Goal: Task Accomplishment & Management: Manage account settings

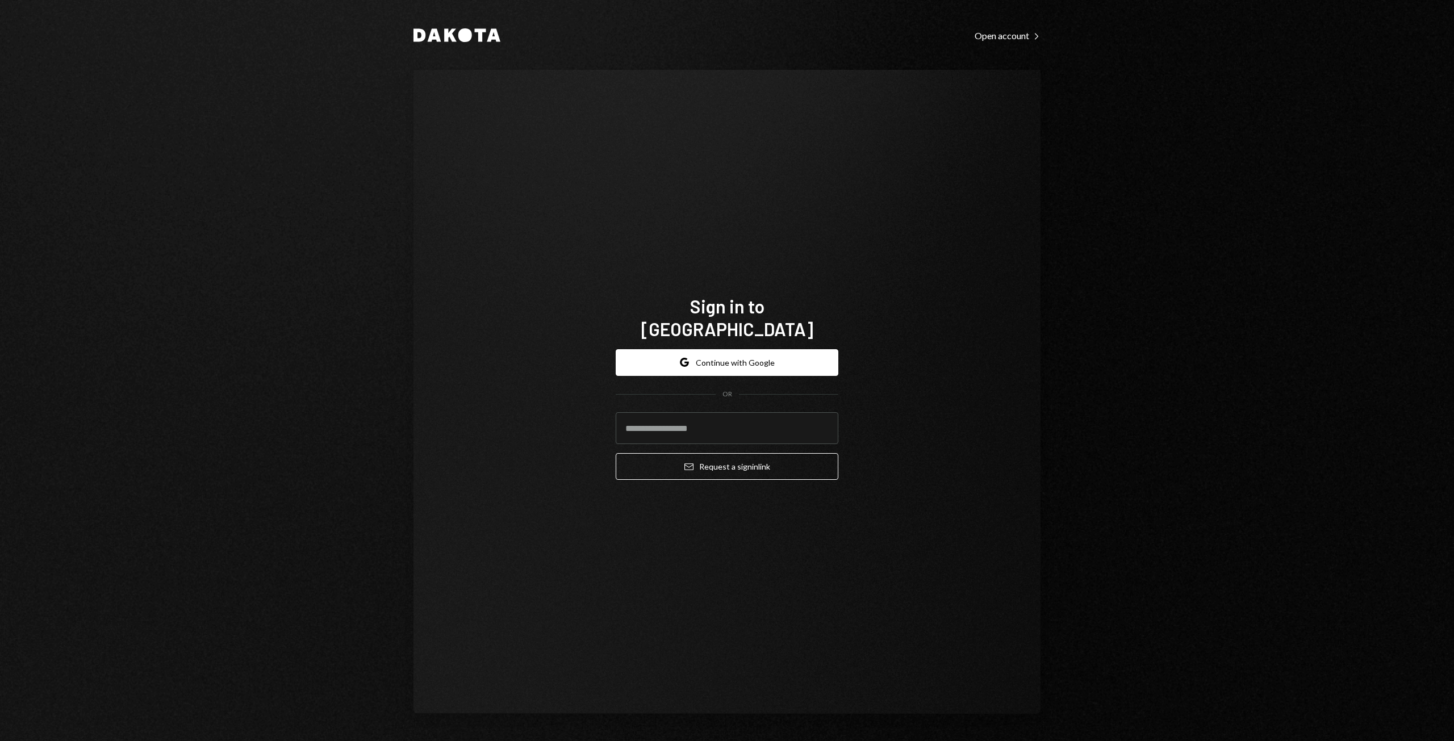
type input "**********"
click at [720, 349] on button "Google Continue with Google" at bounding box center [727, 362] width 223 height 27
click at [715, 353] on button "Google Continue with Google" at bounding box center [727, 362] width 223 height 27
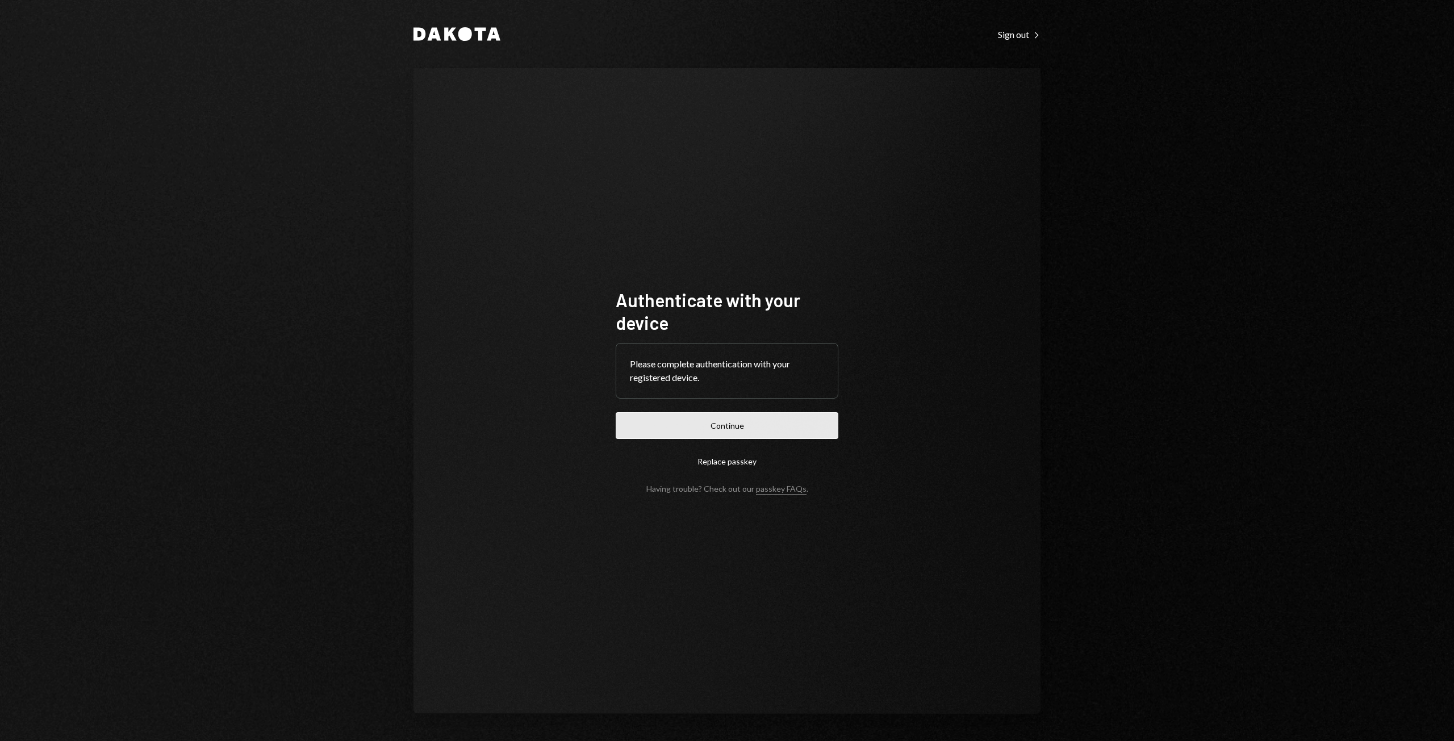
click at [703, 431] on button "Continue" at bounding box center [727, 425] width 223 height 27
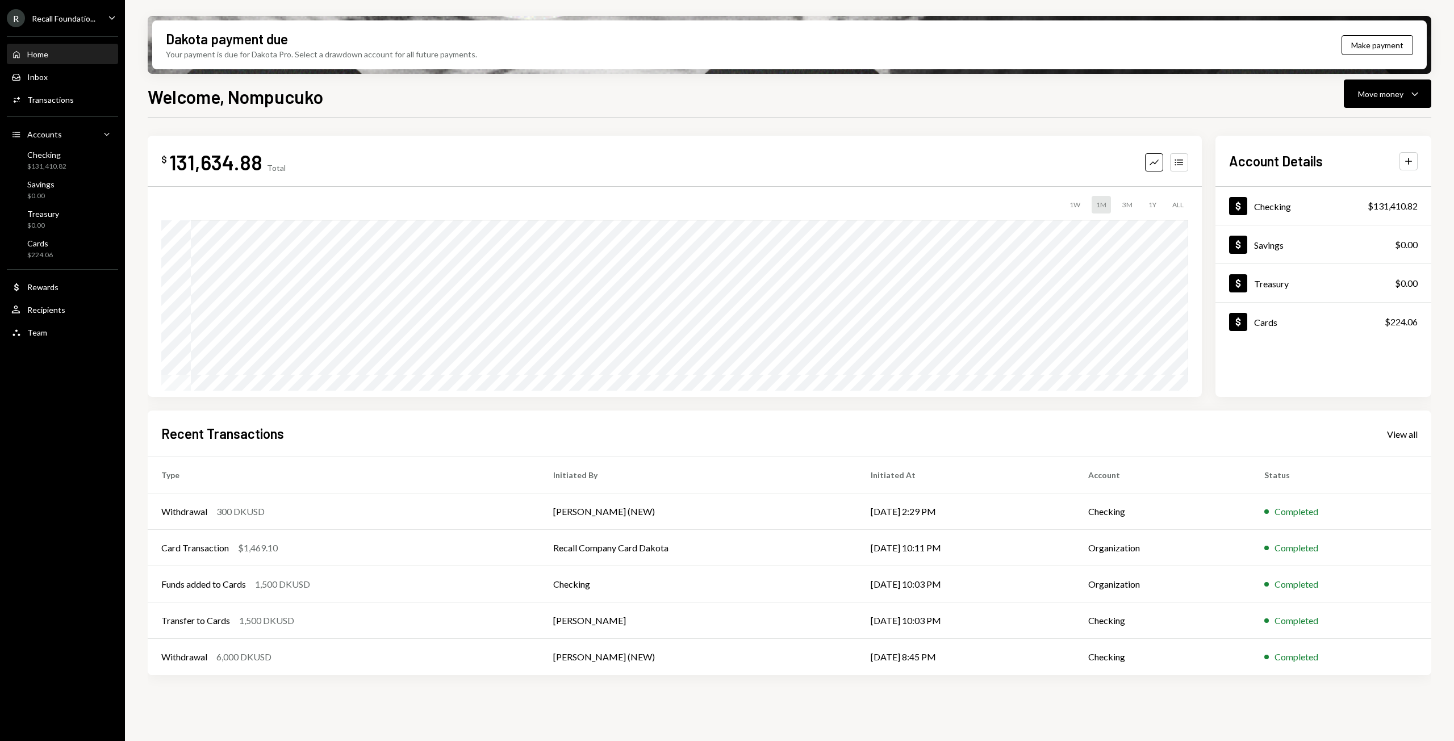
click at [107, 15] on icon "Caret Down" at bounding box center [112, 17] width 12 height 12
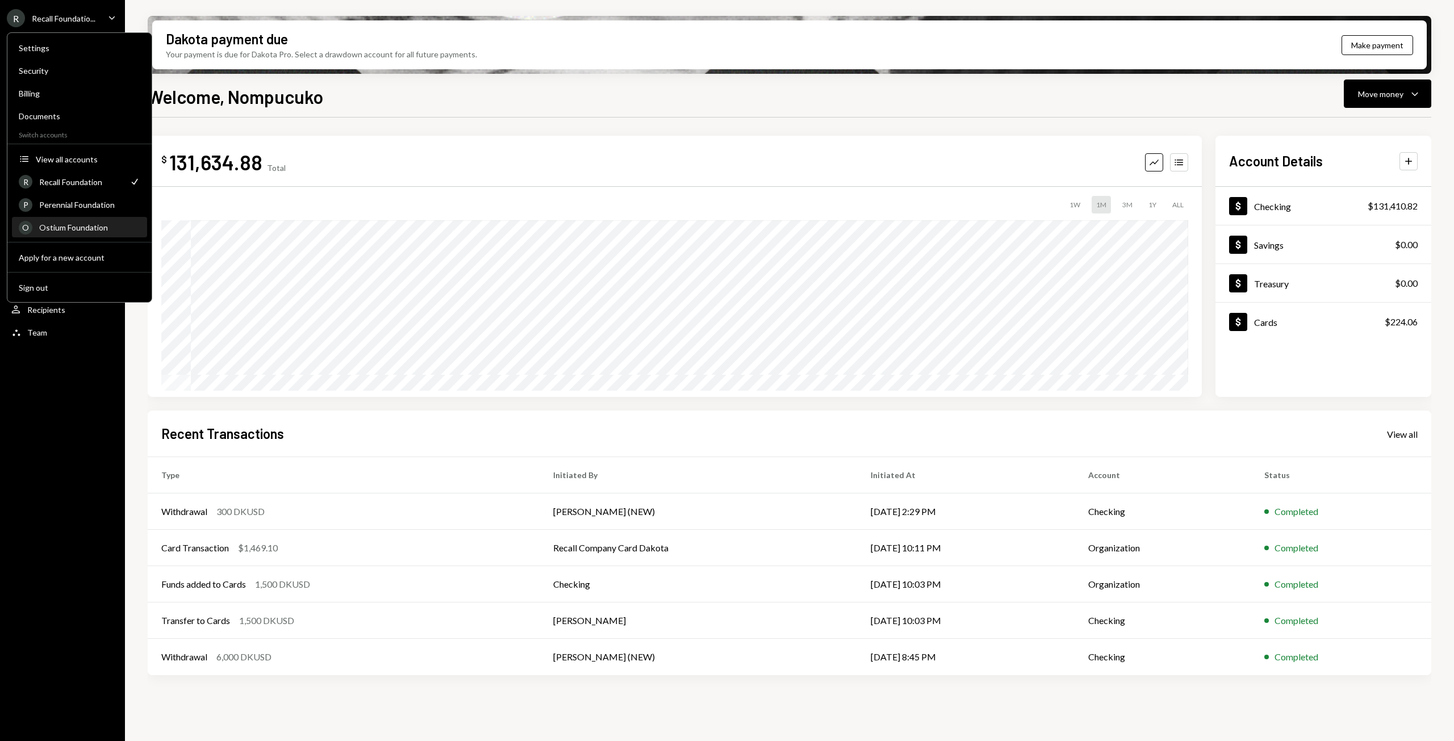
click at [55, 225] on div "Ostium Foundation" at bounding box center [89, 228] width 101 height 10
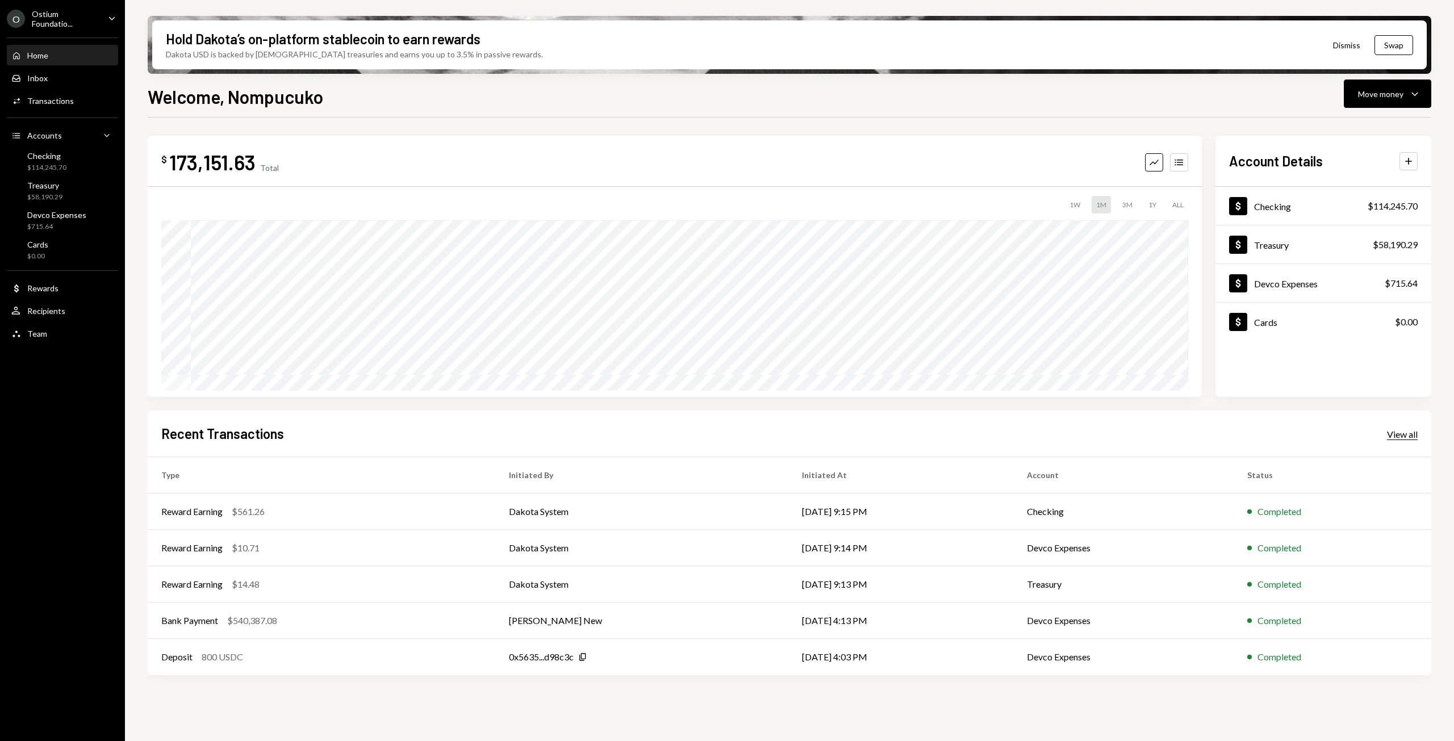
click at [1405, 439] on div "View all" at bounding box center [1402, 434] width 31 height 11
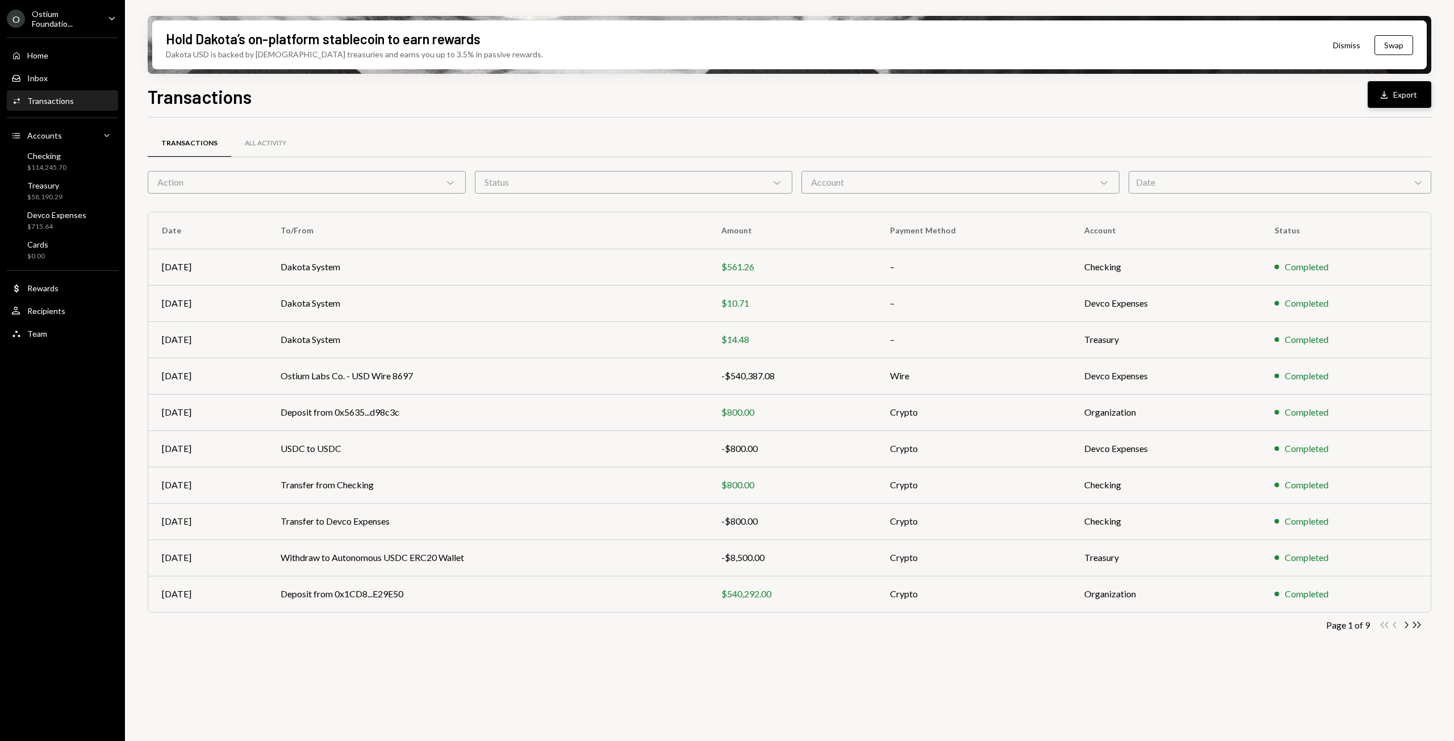
click at [1385, 90] on icon "Download" at bounding box center [1383, 94] width 11 height 11
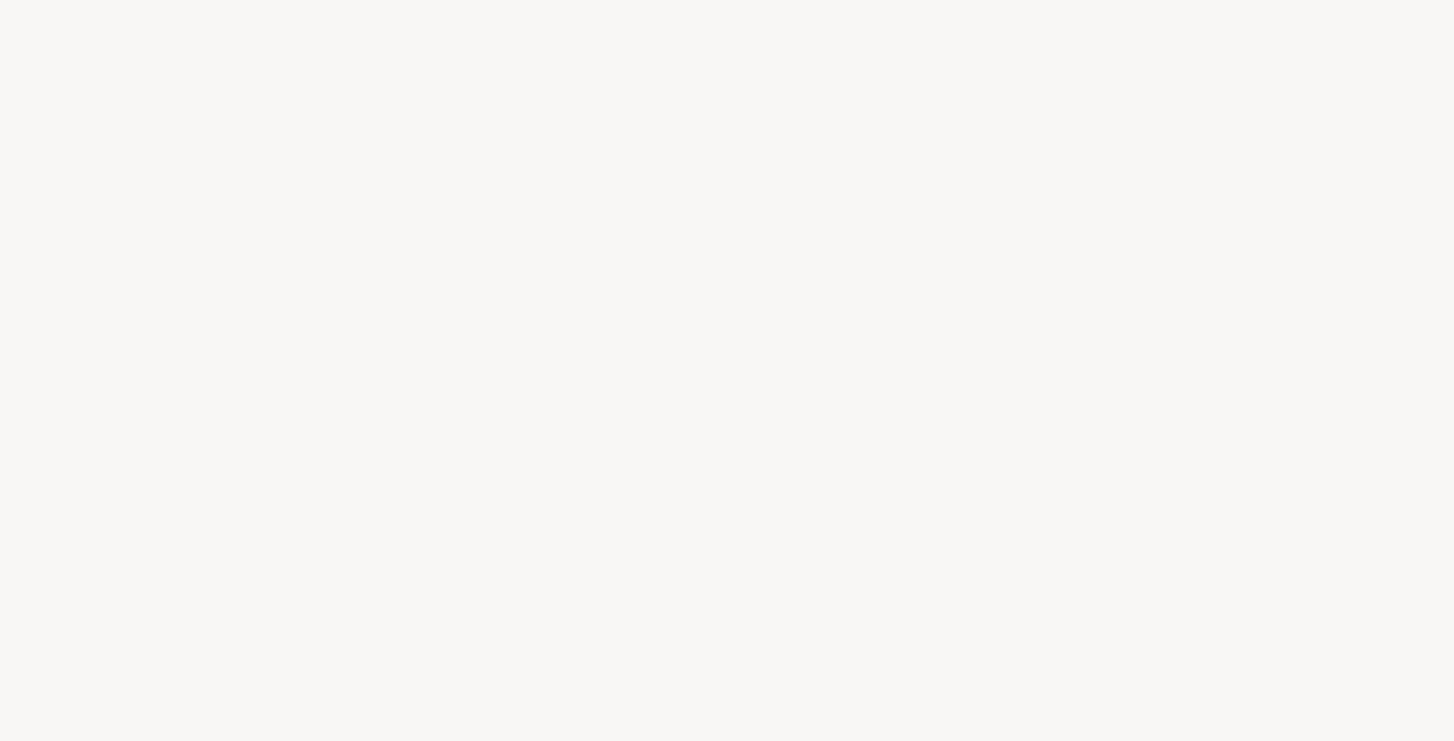
click at [666, 419] on div at bounding box center [727, 370] width 1454 height 741
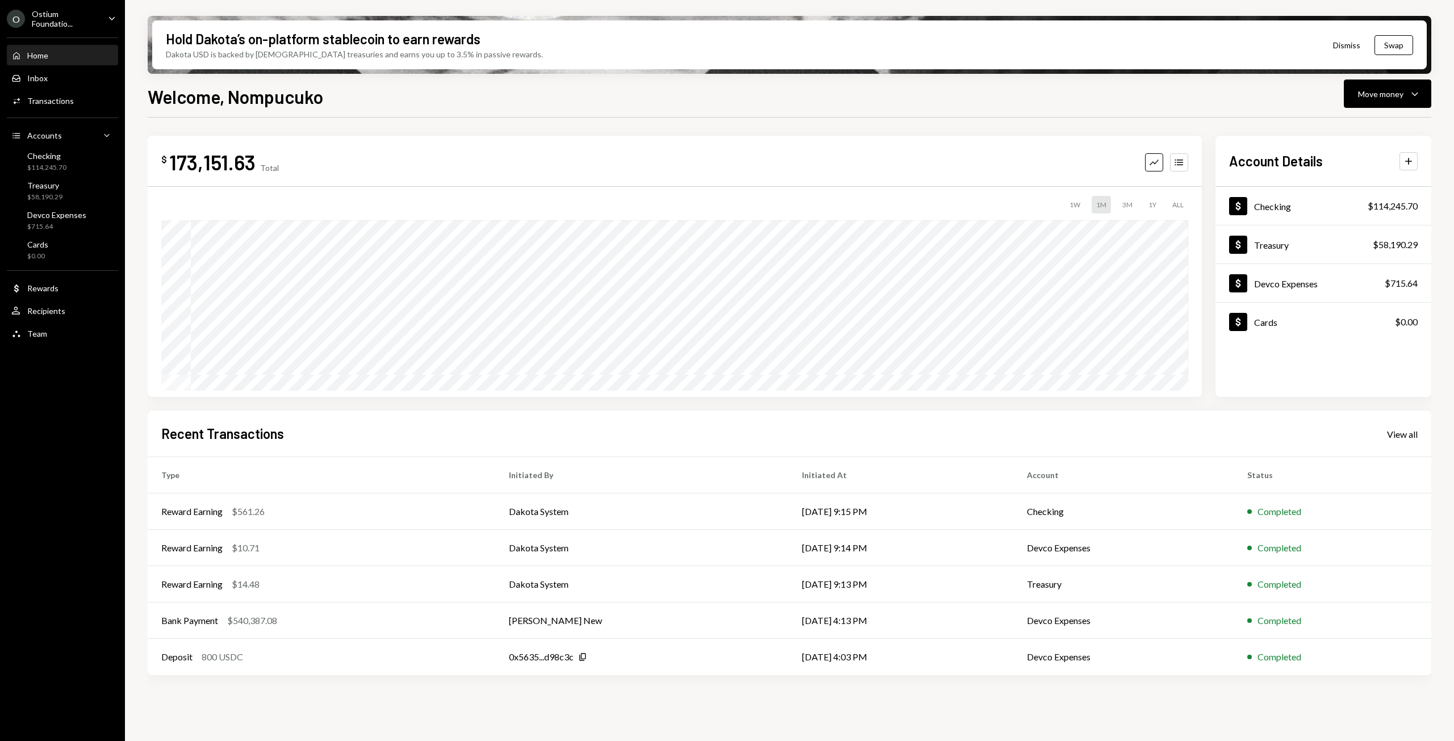
click at [99, 14] on div "O Ostium Foundatio... Caret Down" at bounding box center [62, 18] width 125 height 19
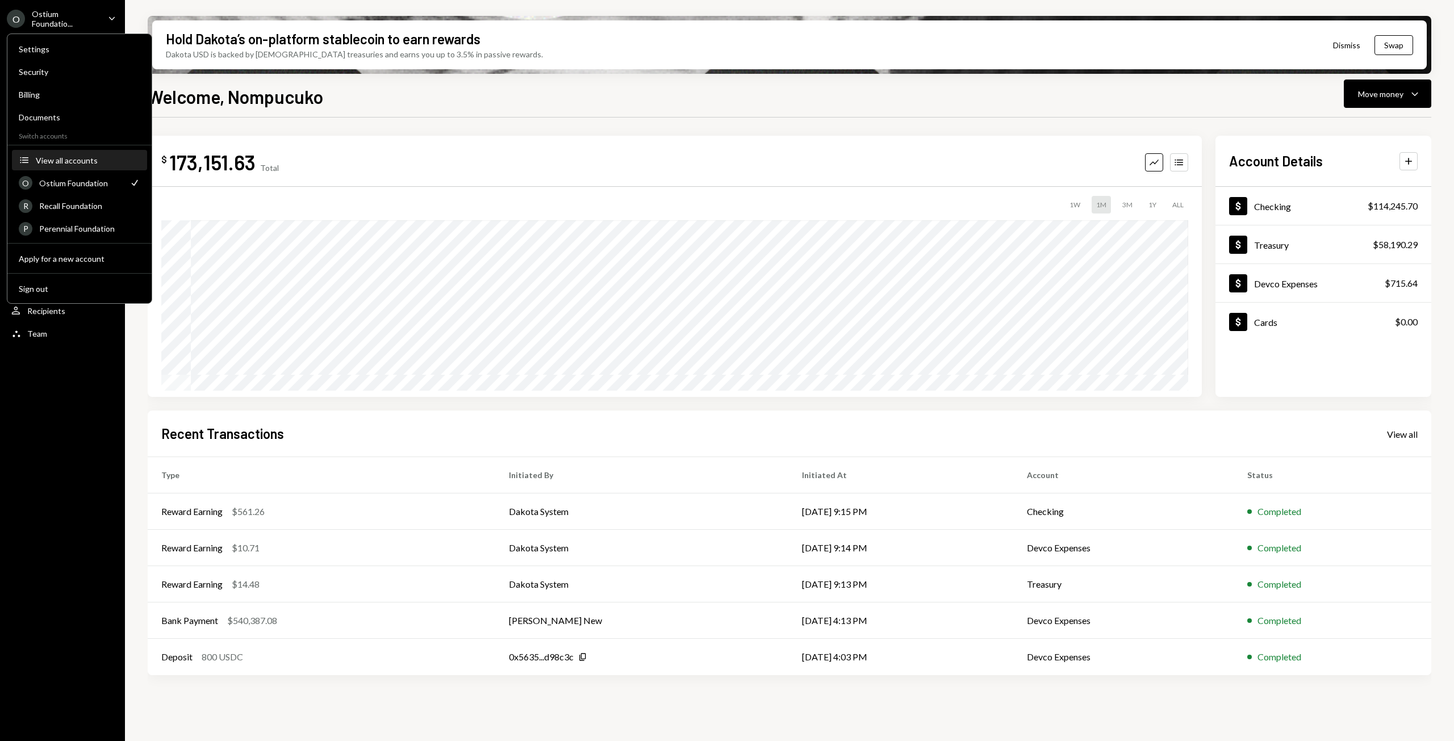
click at [77, 160] on div "View all accounts" at bounding box center [88, 161] width 105 height 10
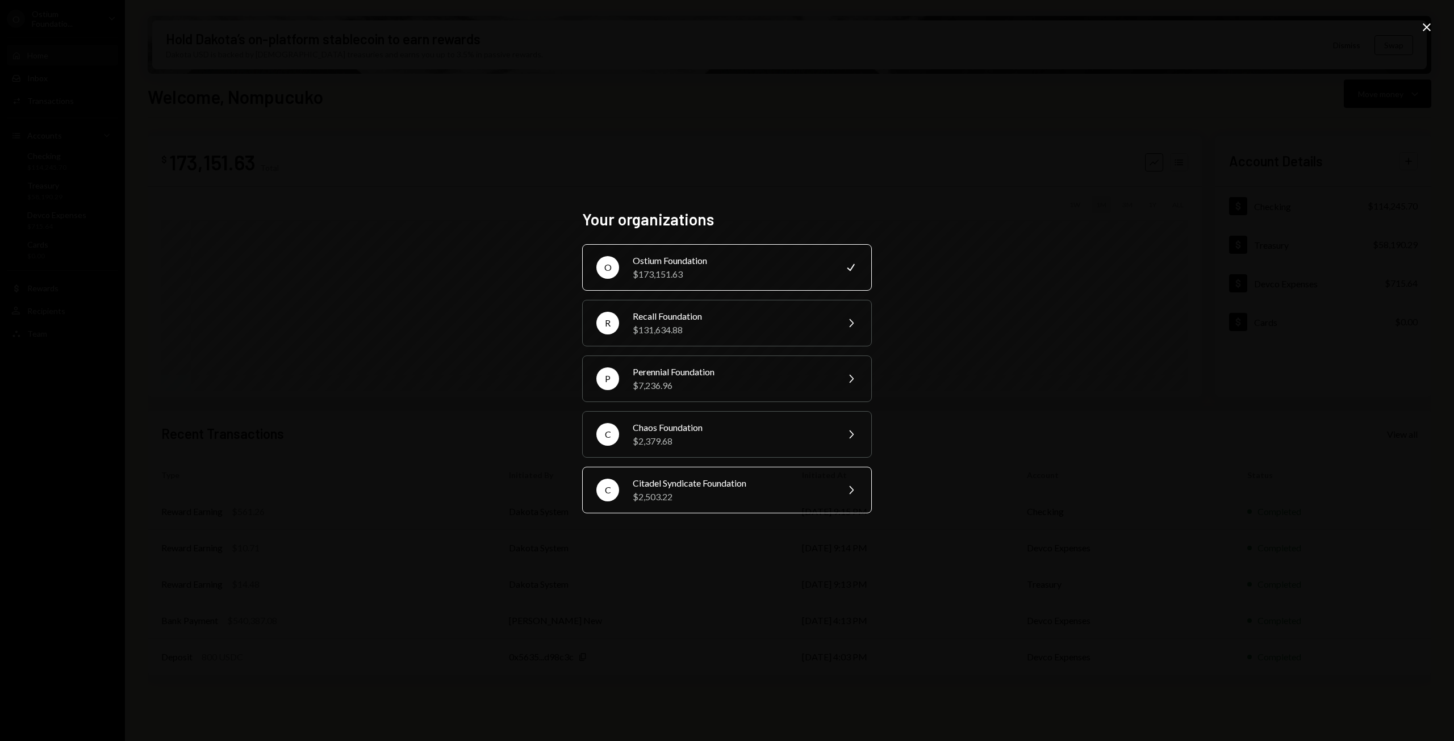
click at [709, 494] on div "$2,503.22" at bounding box center [732, 497] width 198 height 14
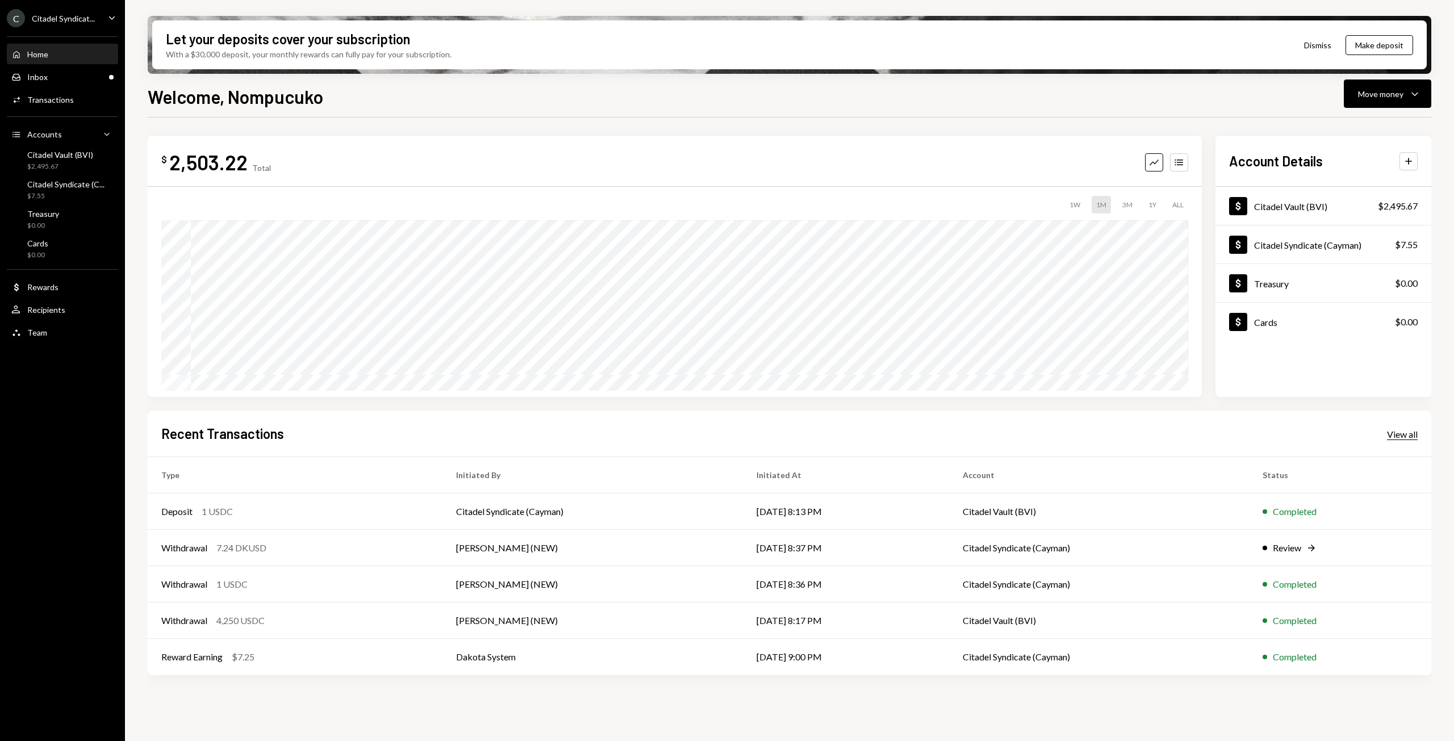
click at [1411, 435] on div "View all" at bounding box center [1402, 434] width 31 height 11
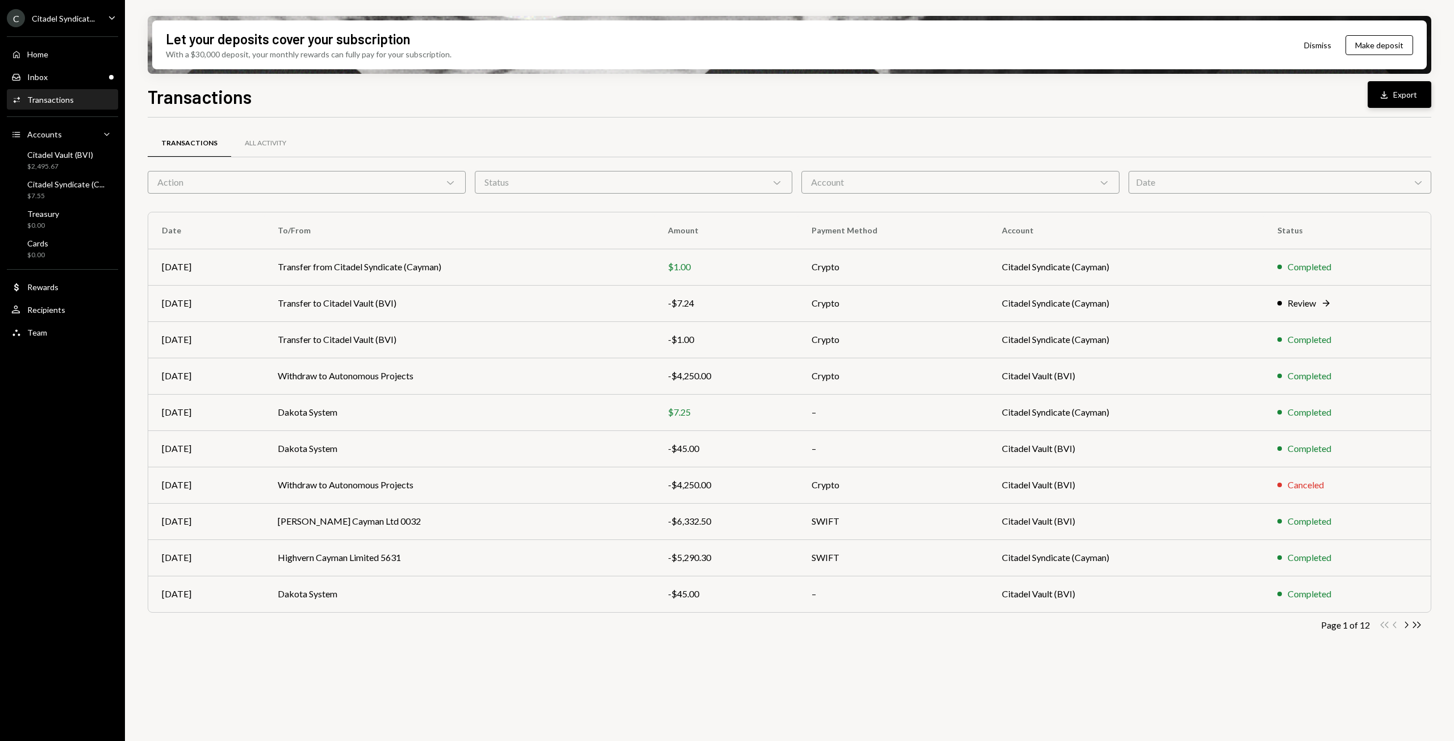
click at [1405, 85] on button "Download Export" at bounding box center [1400, 94] width 64 height 27
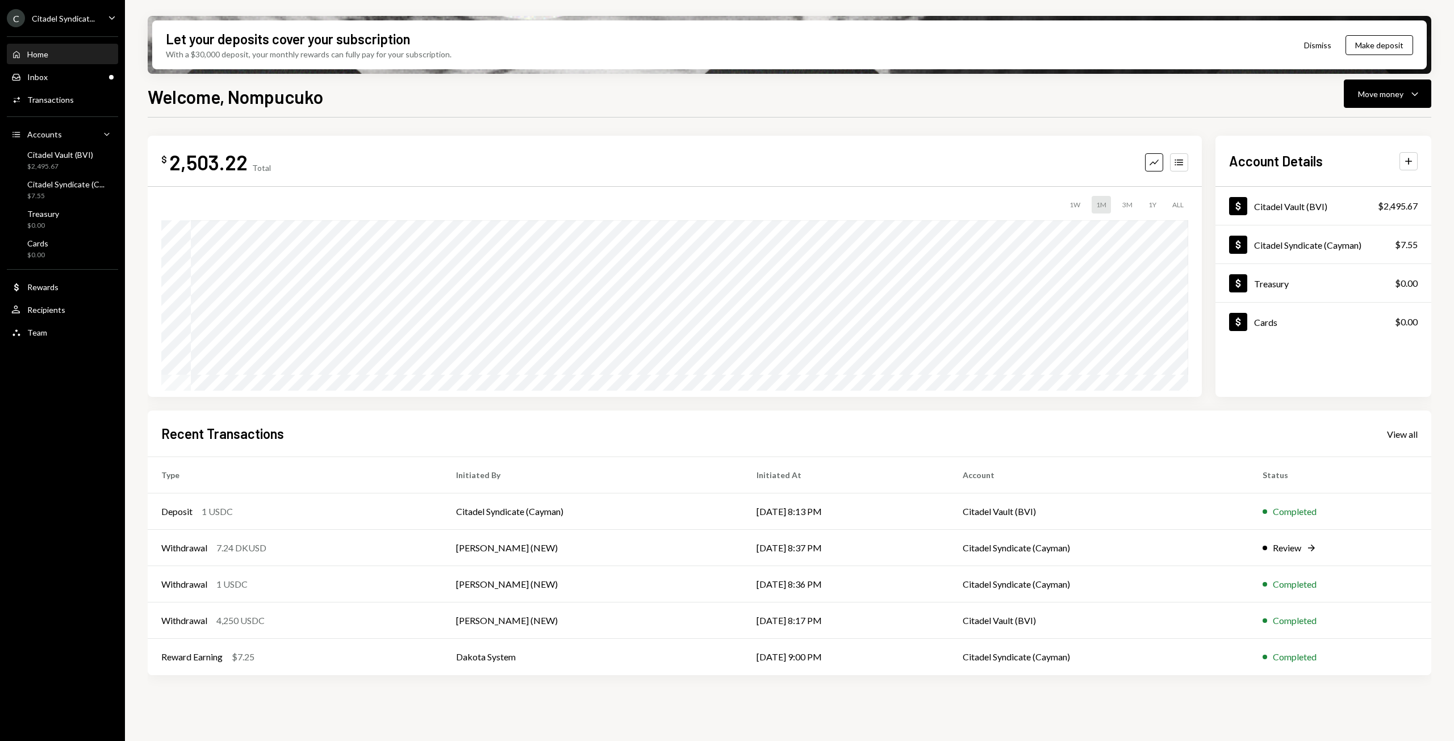
click at [113, 17] on icon "Caret Down" at bounding box center [112, 17] width 12 height 12
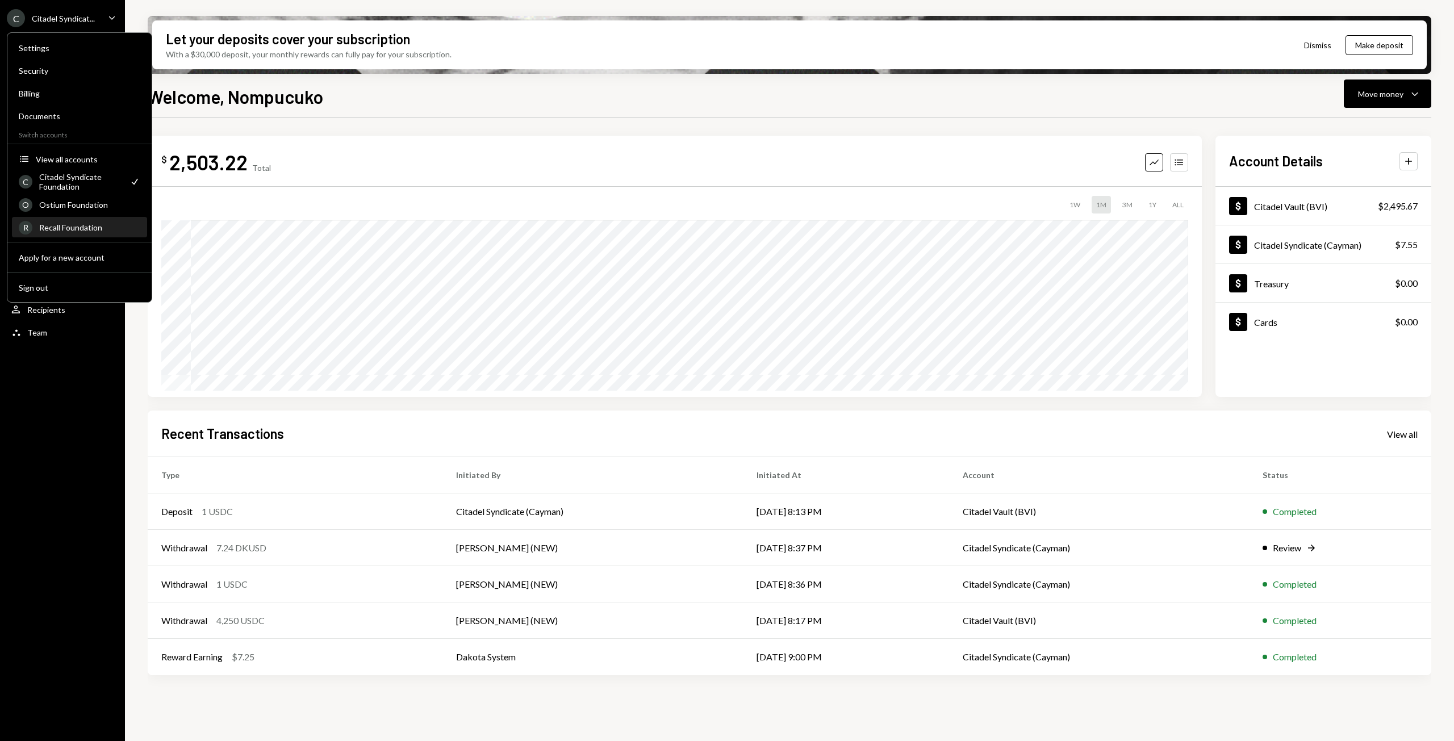
click at [76, 228] on div "Recall Foundation" at bounding box center [89, 228] width 101 height 10
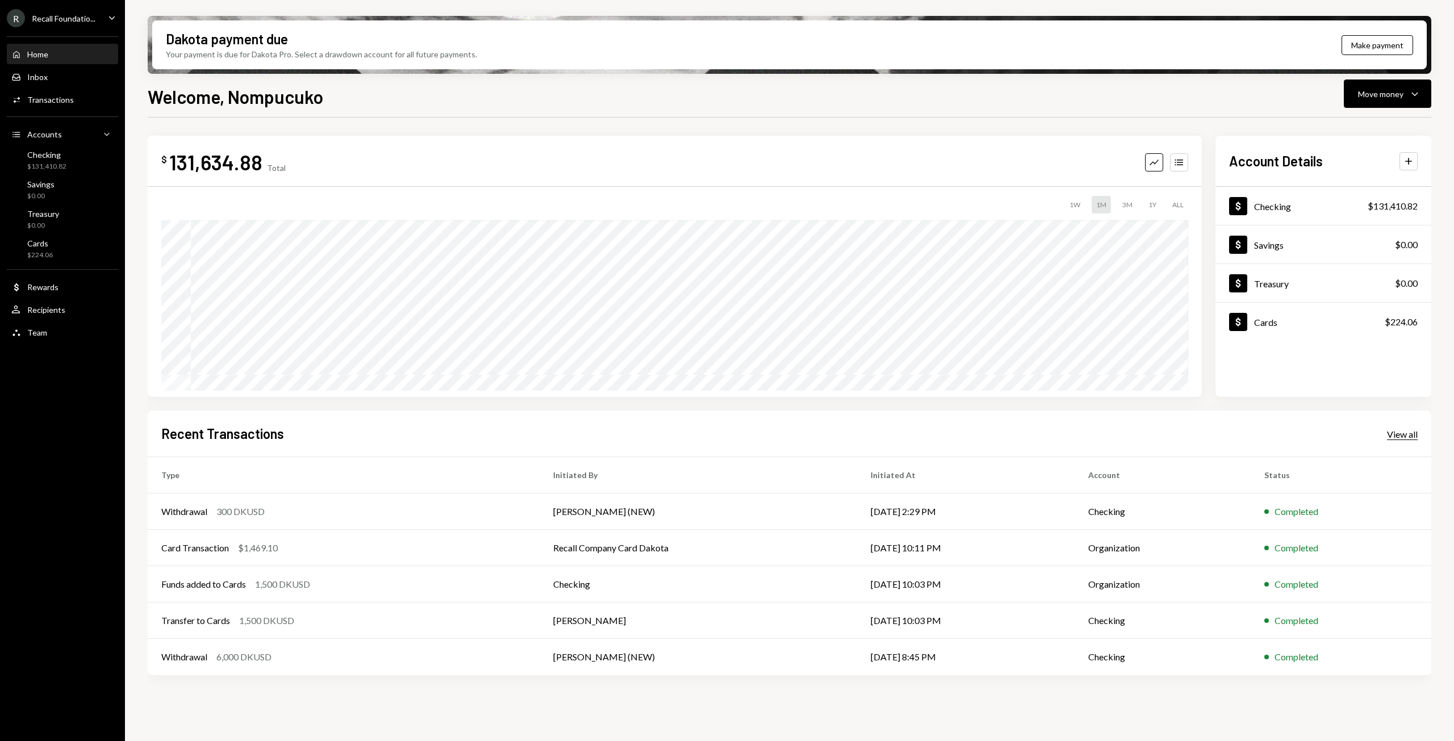
click at [1410, 436] on div "View all" at bounding box center [1402, 434] width 31 height 11
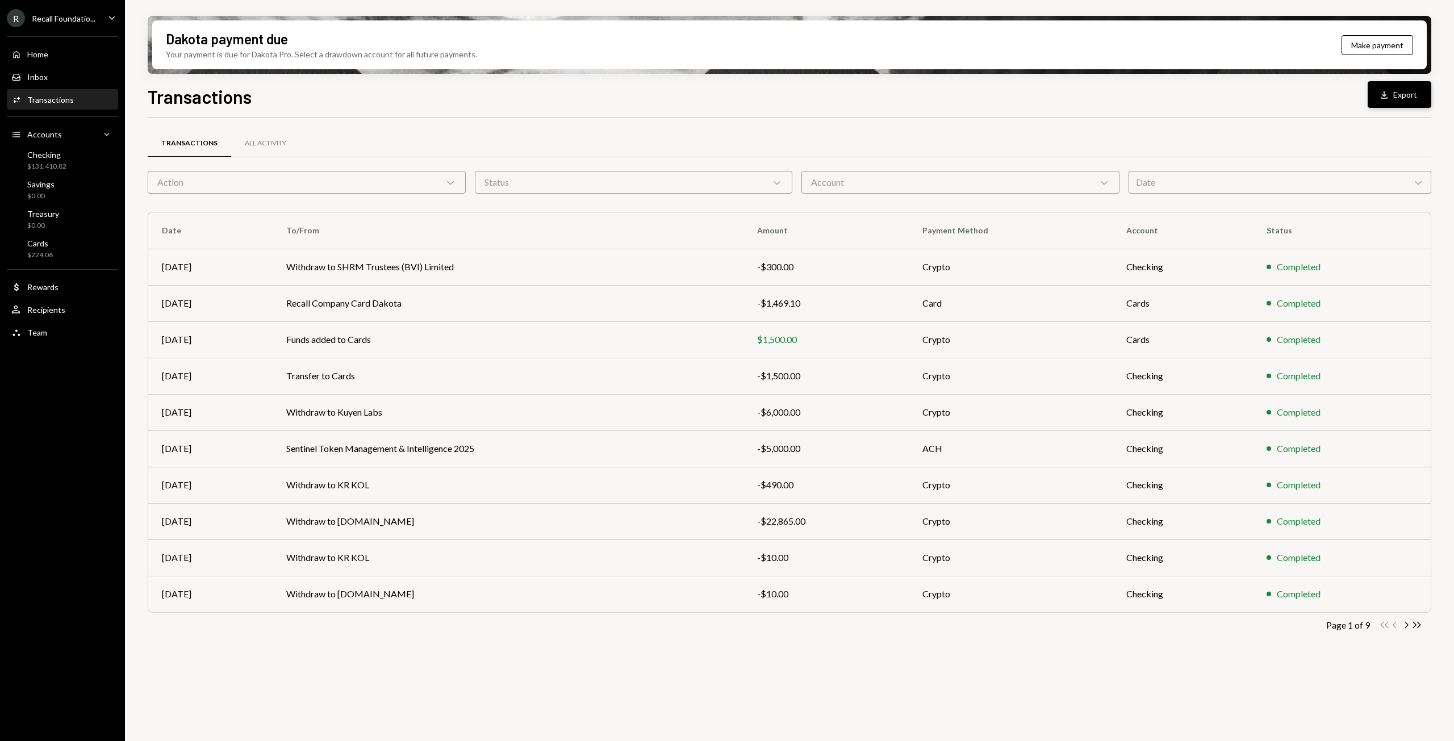
click at [1387, 92] on icon "Download" at bounding box center [1383, 94] width 11 height 11
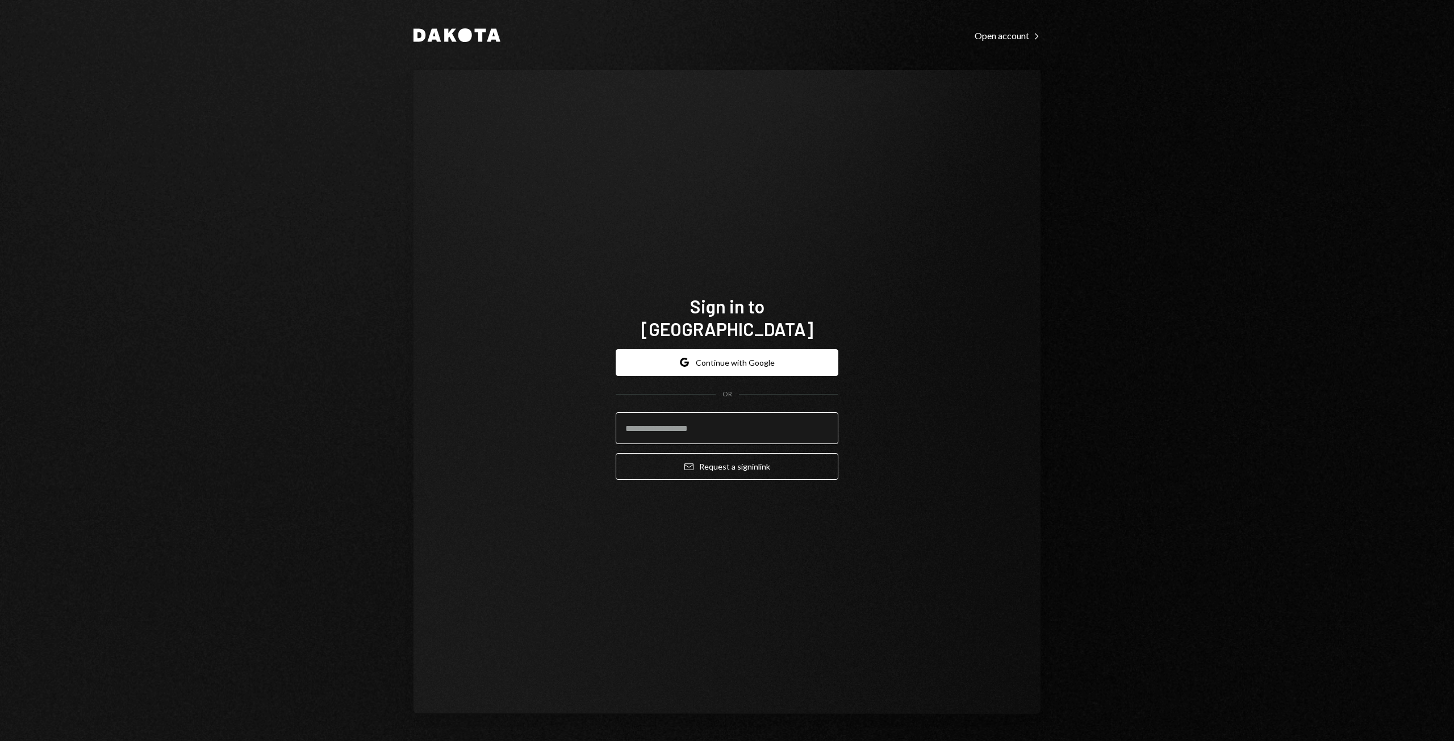
click at [670, 421] on input "email" at bounding box center [727, 428] width 223 height 32
type input "**********"
click at [688, 356] on button "Google Continue with Google" at bounding box center [727, 362] width 223 height 27
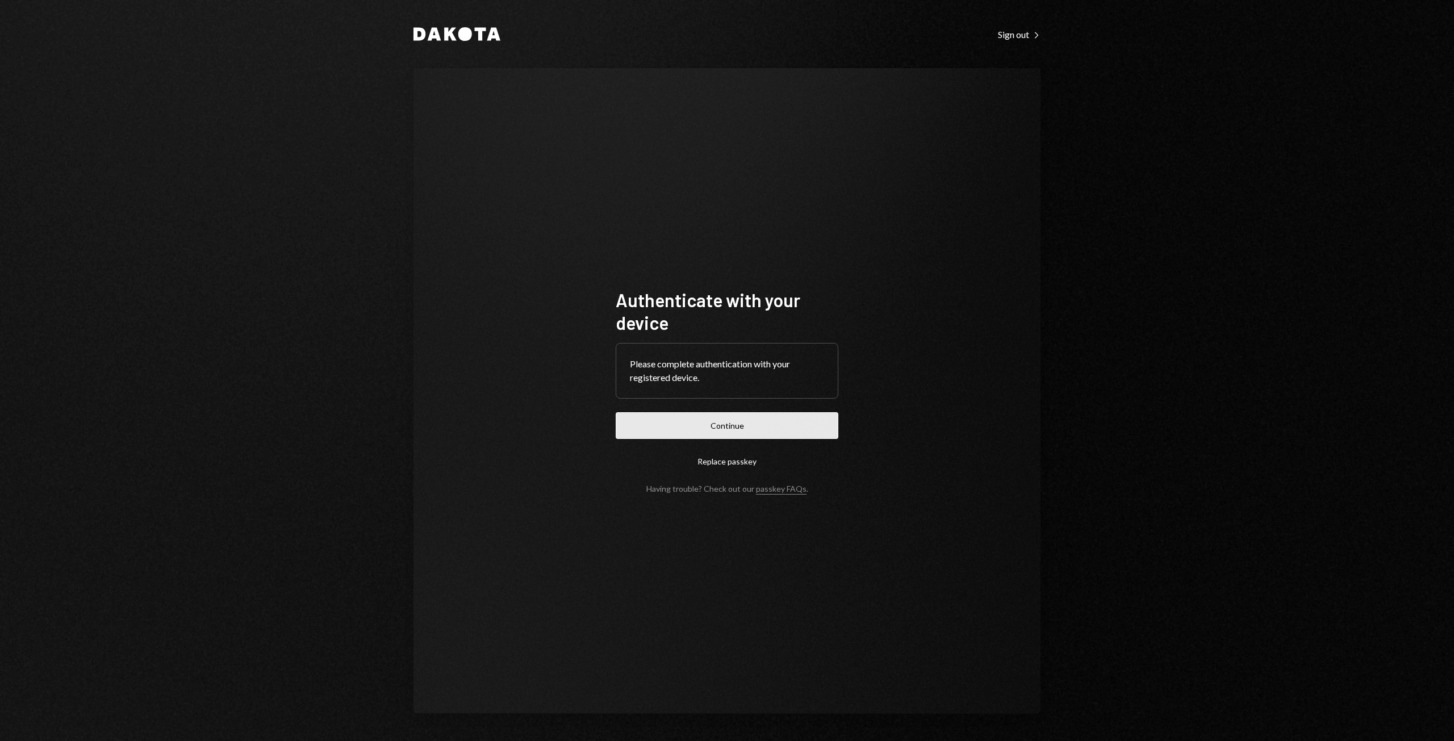
click at [711, 428] on button "Continue" at bounding box center [727, 425] width 223 height 27
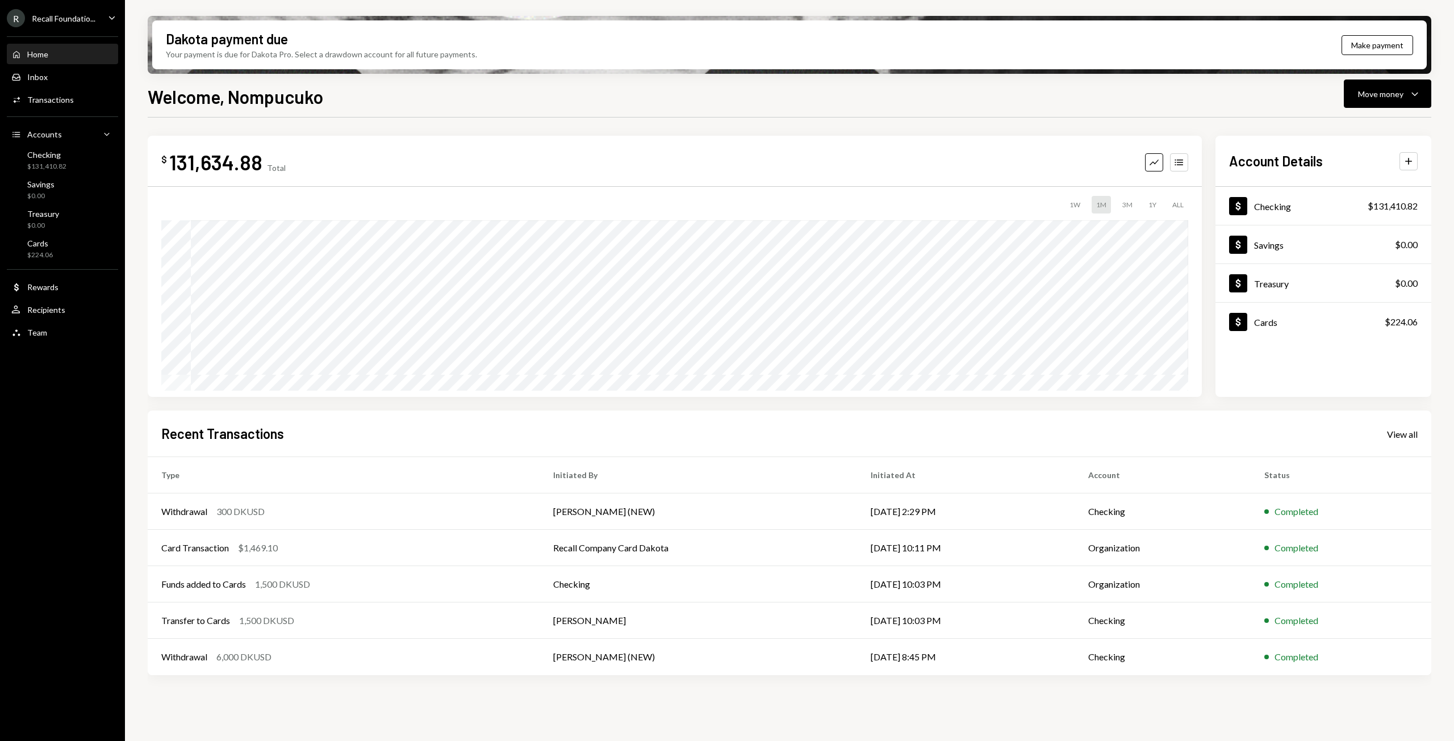
click at [1406, 419] on div "Recent Transactions View all Type Initiated By Initiated At Account Status With…" at bounding box center [790, 543] width 1284 height 265
click at [1399, 434] on div "View all" at bounding box center [1402, 434] width 31 height 11
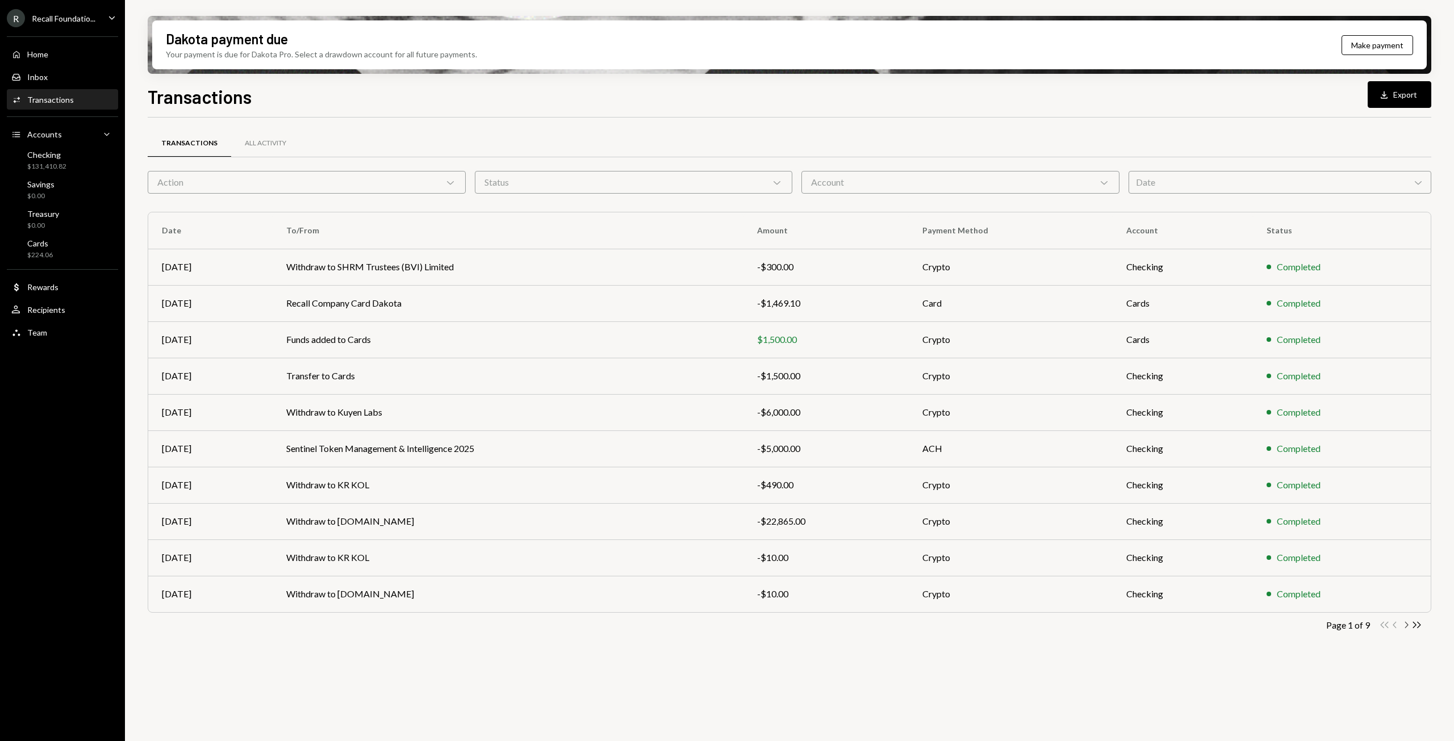
click at [1409, 625] on icon "Chevron Right" at bounding box center [1406, 625] width 11 height 11
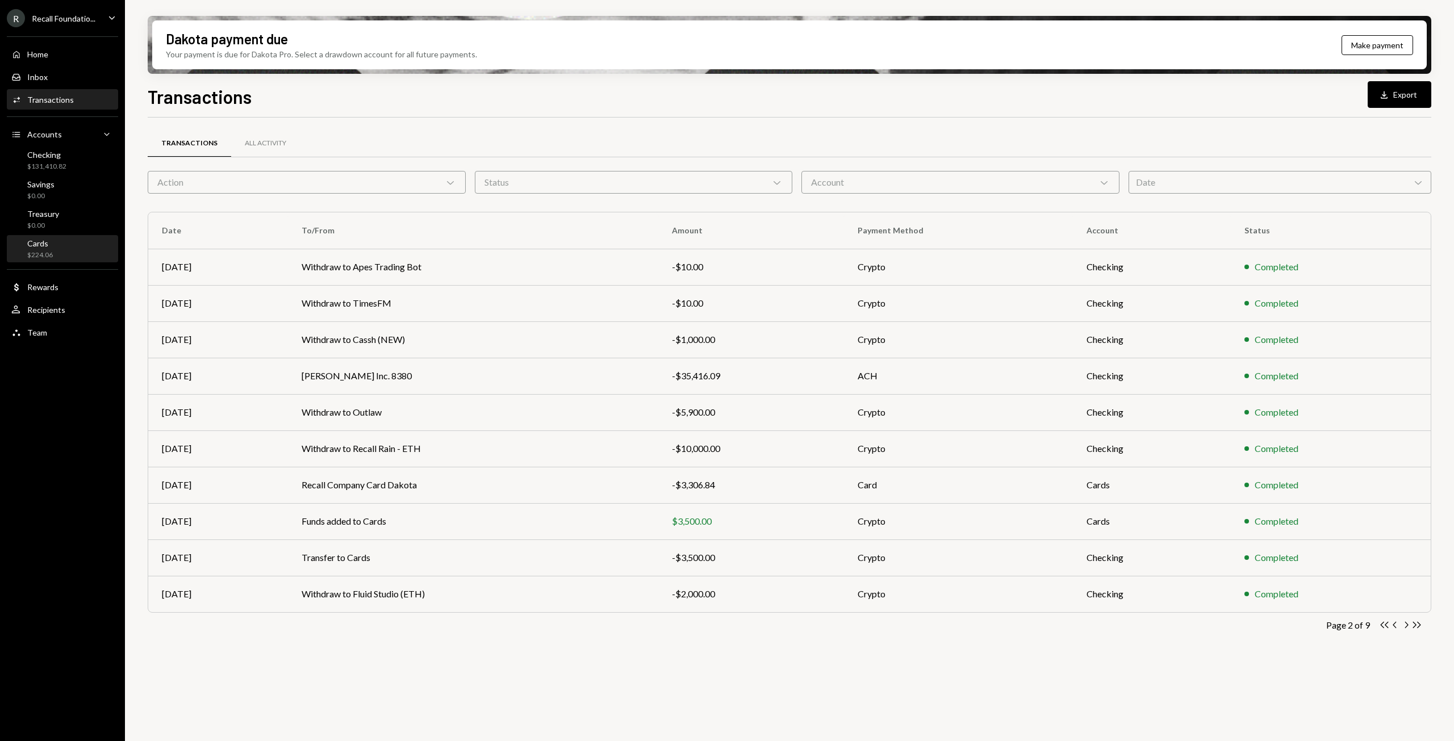
click at [41, 257] on div "$224.06" at bounding box center [40, 255] width 26 height 10
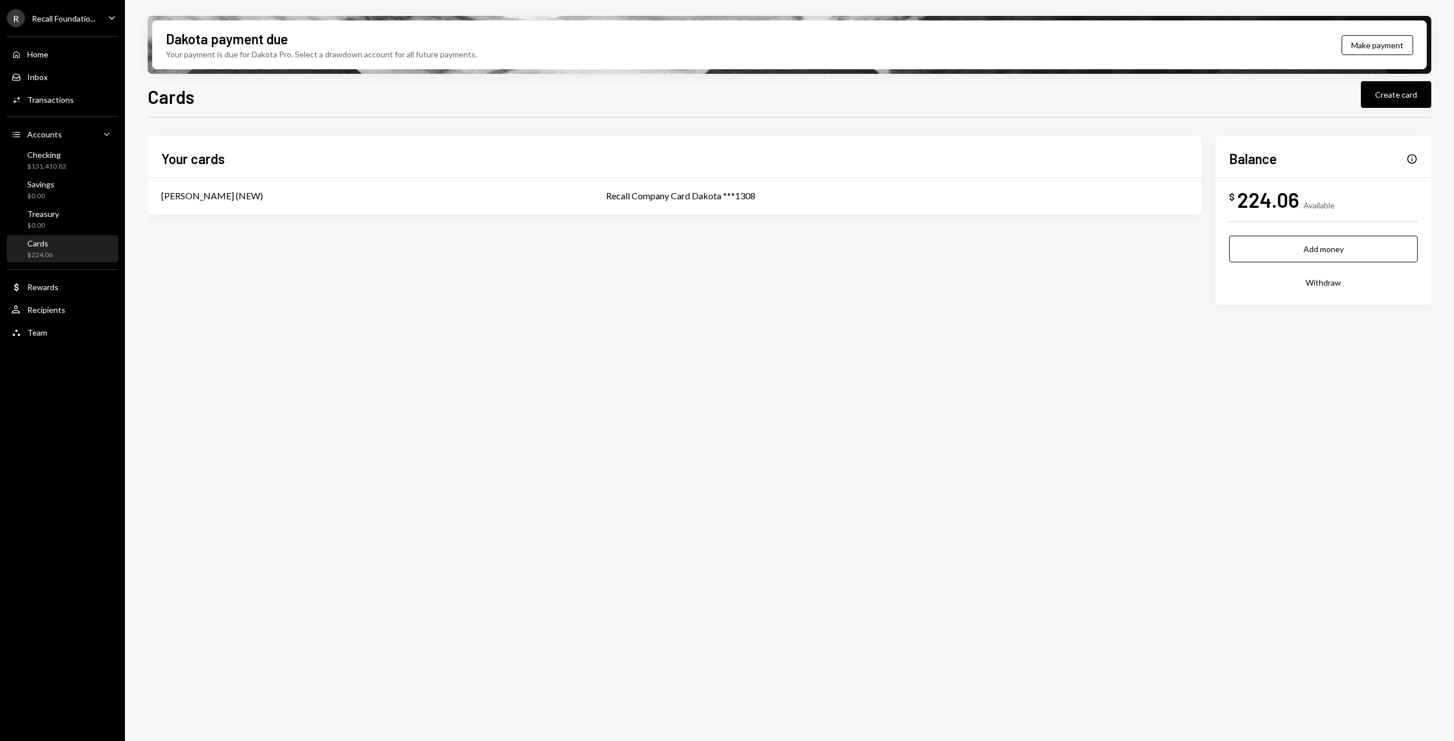
click at [1285, 198] on div "224.06" at bounding box center [1268, 200] width 62 height 26
click at [592, 203] on td "Recall Company Card Dakota ***1308" at bounding box center [896, 196] width 609 height 36
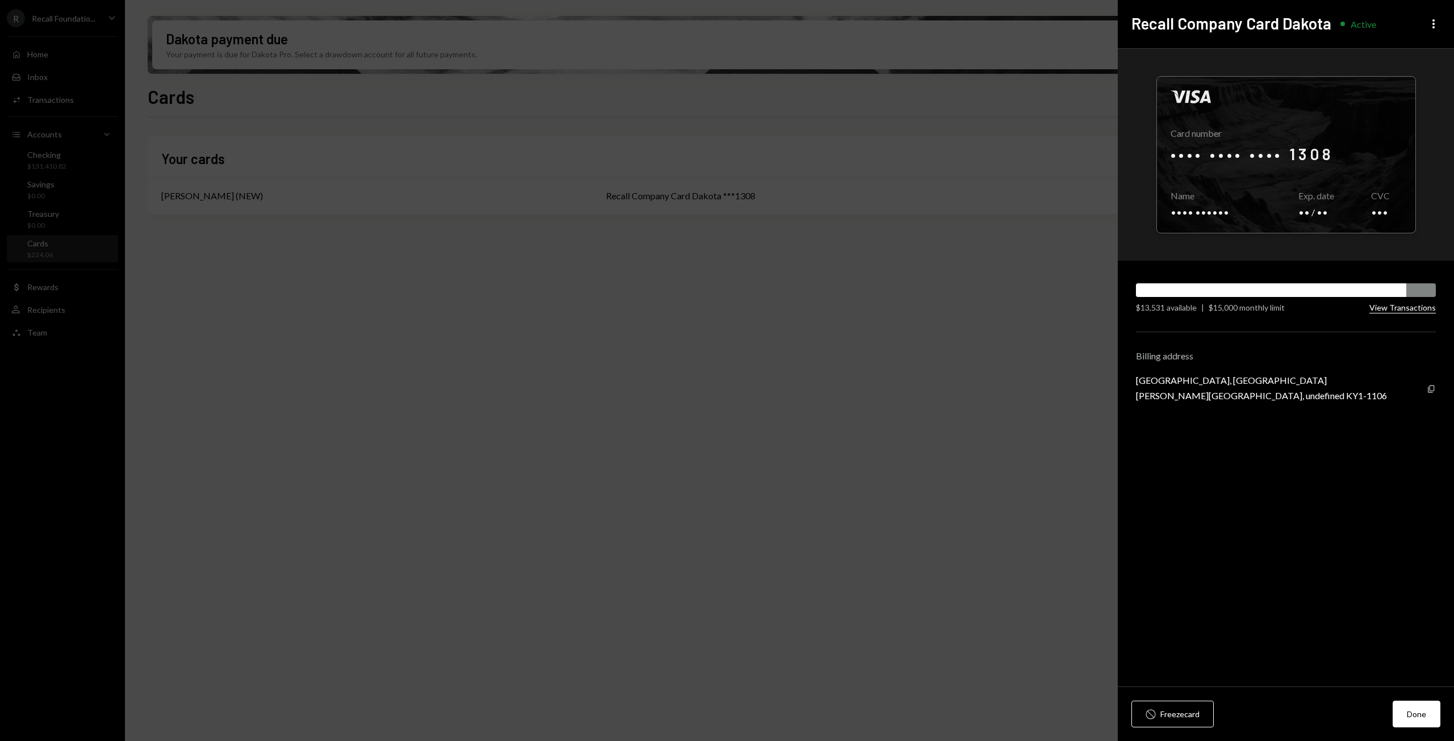
click at [1399, 308] on button "View Transactions" at bounding box center [1402, 308] width 66 height 11
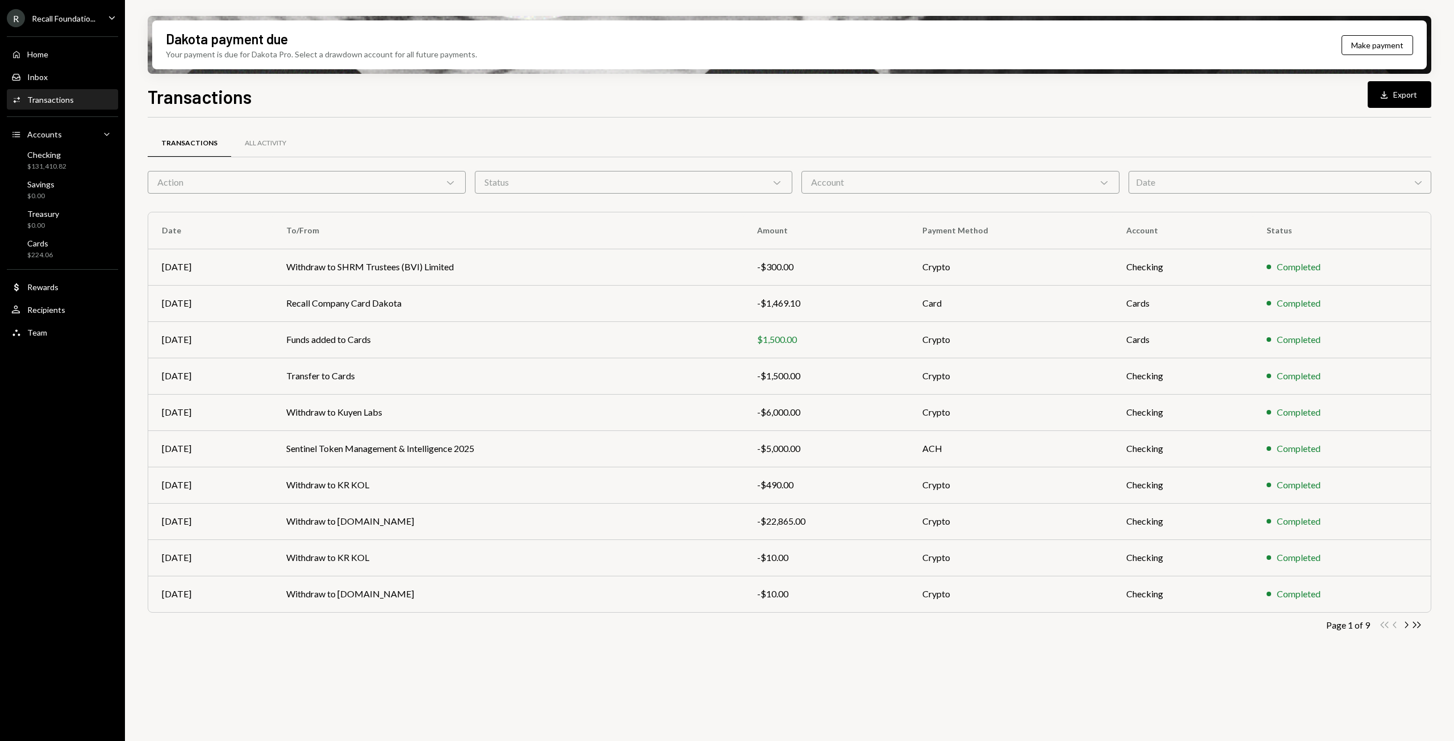
click at [966, 183] on div "Account Chevron Down" at bounding box center [960, 182] width 318 height 23
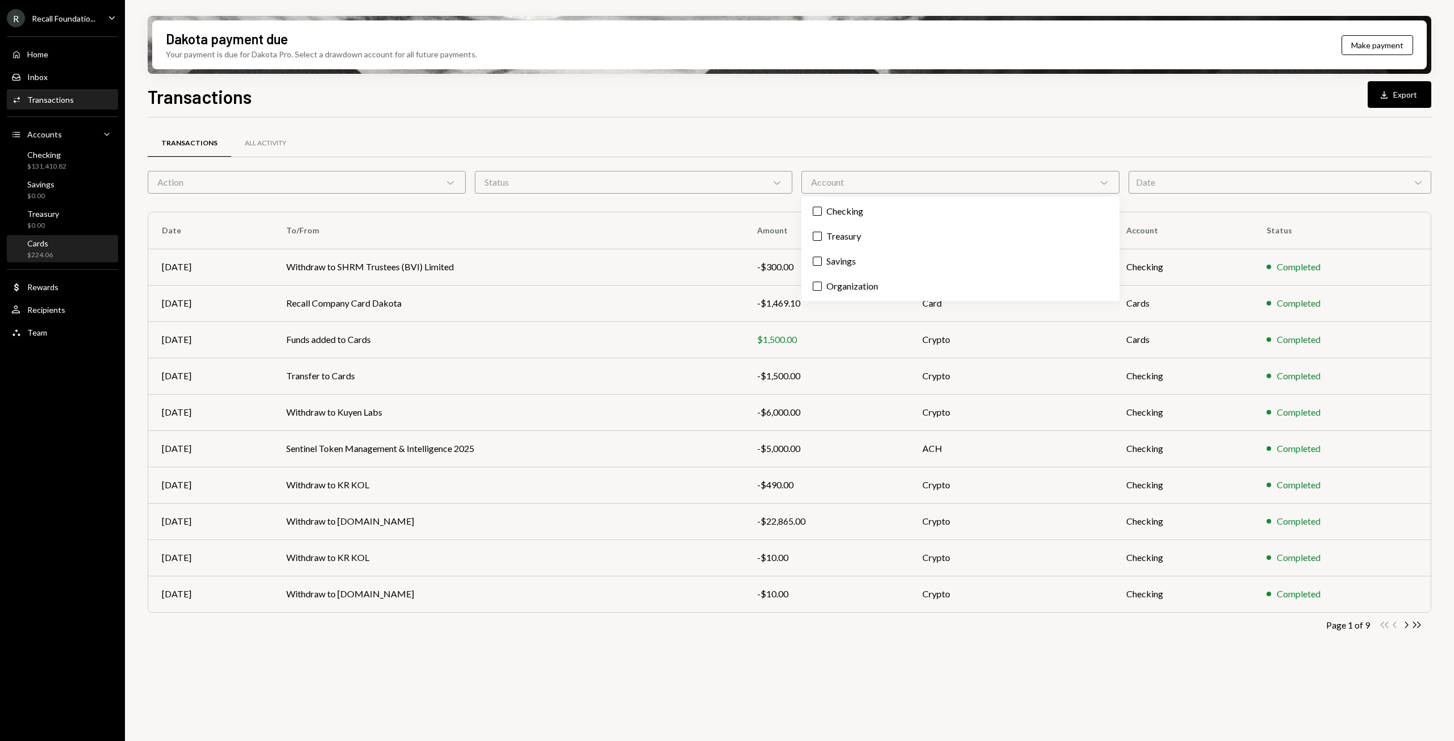
click at [51, 252] on div "$224.06" at bounding box center [40, 255] width 26 height 10
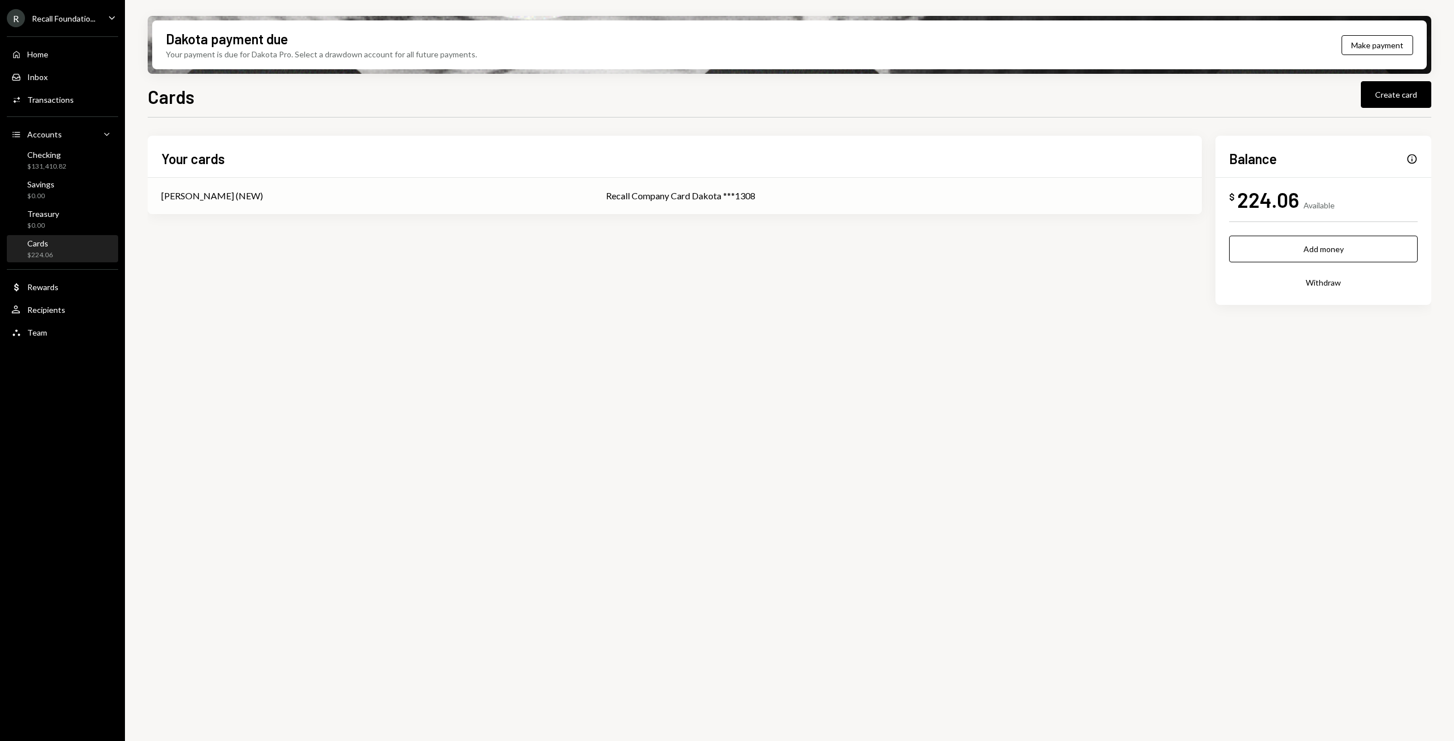
click at [704, 202] on td "Recall Company Card Dakota ***1308" at bounding box center [896, 196] width 609 height 36
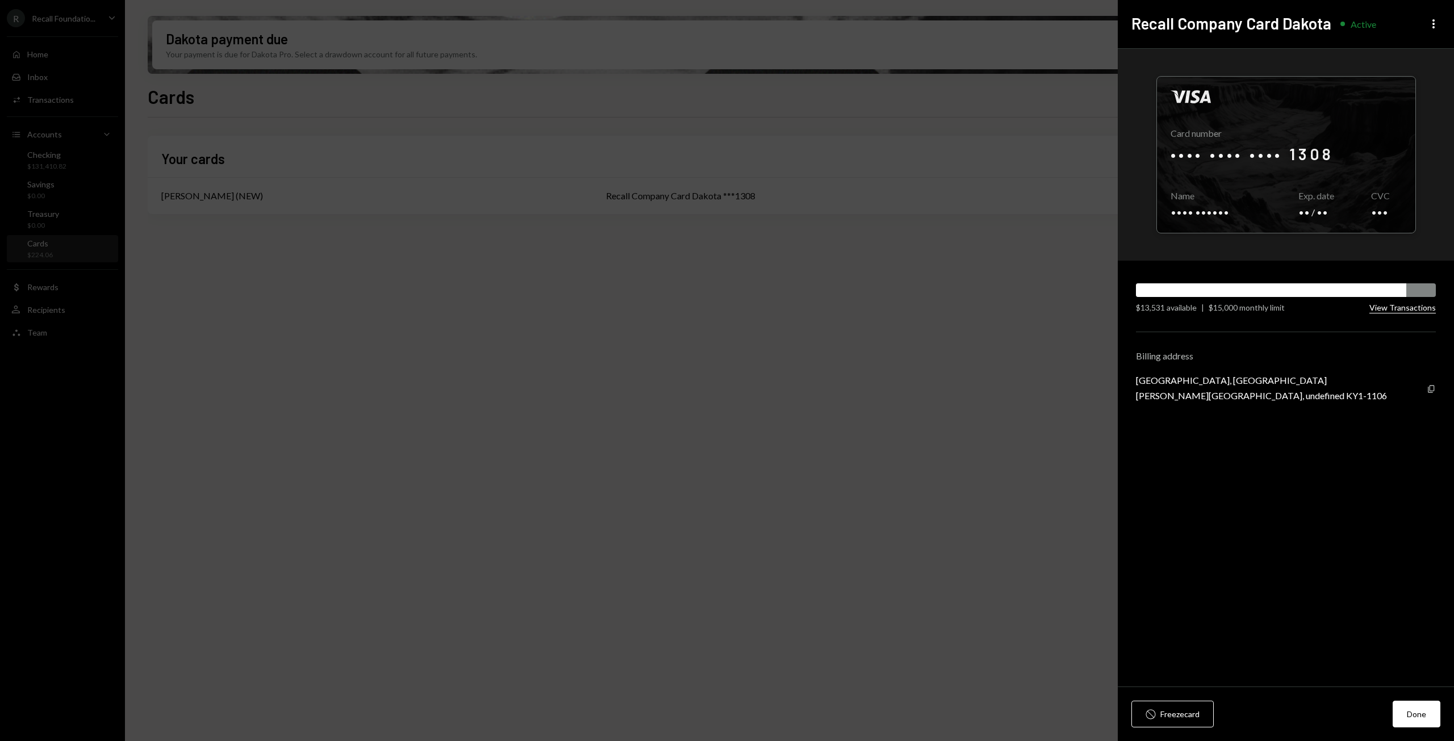
click at [1395, 307] on button "View Transactions" at bounding box center [1402, 308] width 66 height 11
